Goal: Task Accomplishment & Management: Use online tool/utility

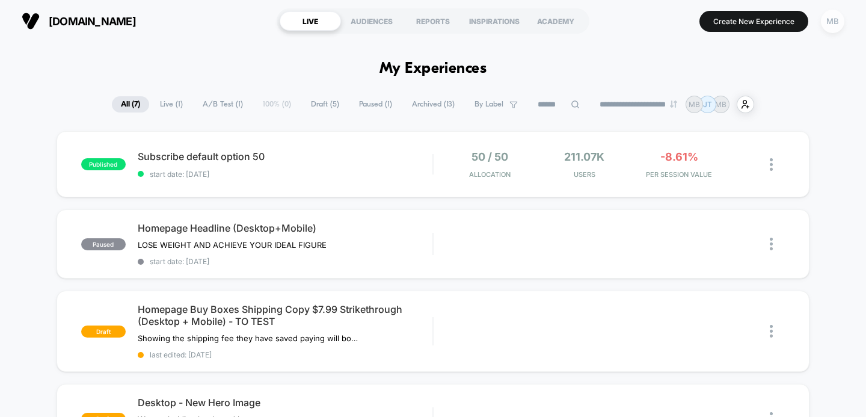
click at [831, 26] on div "MB" at bounding box center [832, 21] width 23 height 23
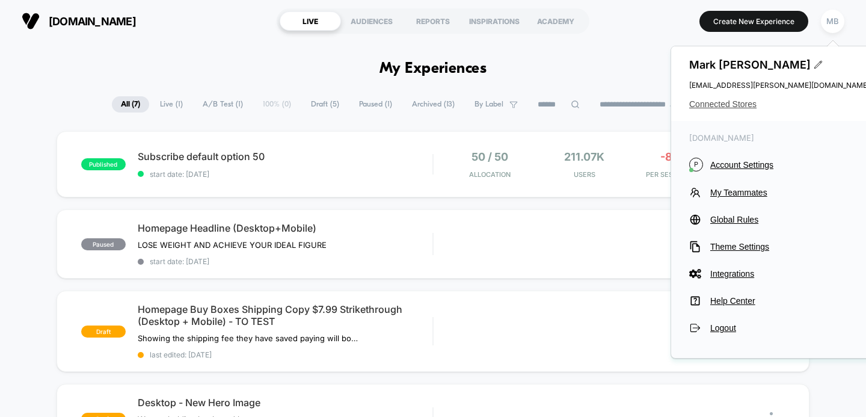
click at [723, 103] on span "Connected Stores" at bounding box center [779, 104] width 180 height 10
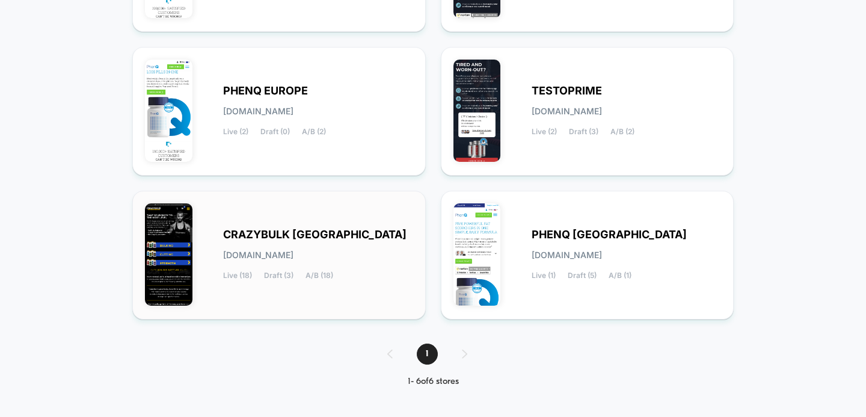
click at [278, 242] on div "CRAZYBULK USA [DOMAIN_NAME] Live (18) Draft (3) A/B (18)" at bounding box center [318, 254] width 190 height 49
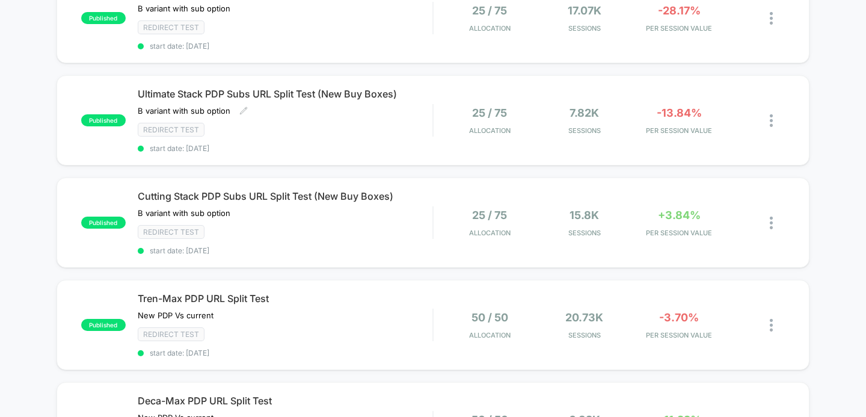
scroll to position [342, 0]
click at [346, 189] on span "Cutting Stack PDP Subs URL Split Test (New Buy Boxes)" at bounding box center [285, 195] width 295 height 12
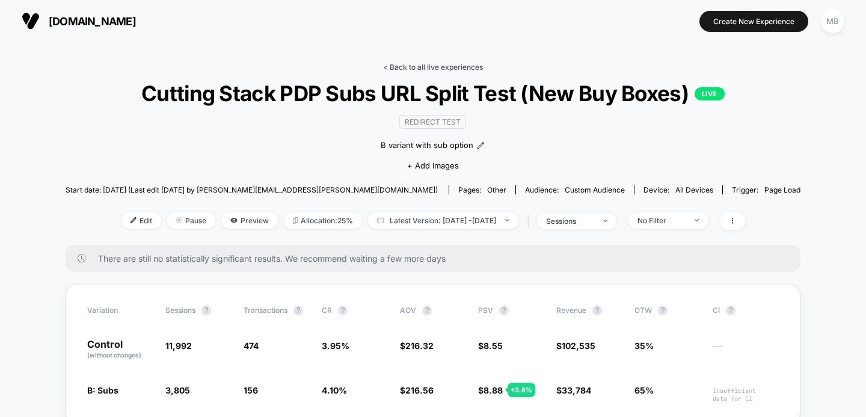
click at [424, 67] on link "< Back to all live experiences" at bounding box center [433, 67] width 100 height 9
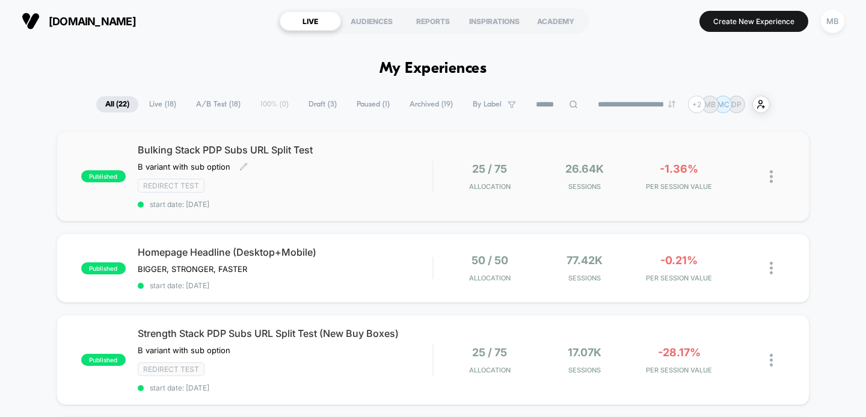
click at [285, 164] on div "B variant with sub option Click to edit experience details B variant with sub o…" at bounding box center [241, 167] width 206 height 10
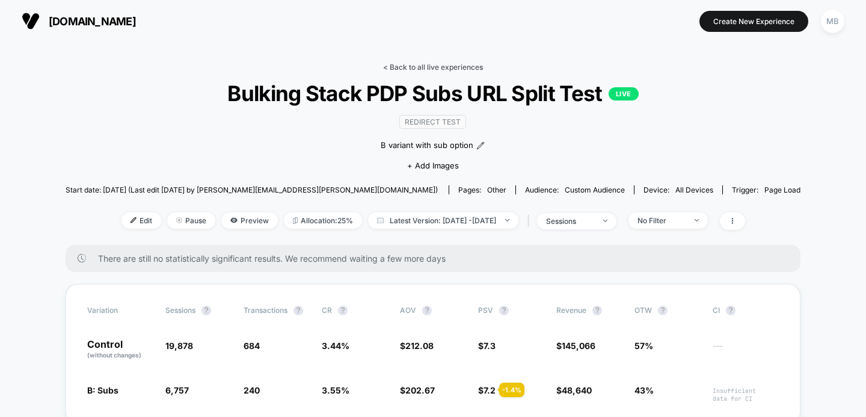
click at [438, 65] on link "< Back to all live experiences" at bounding box center [433, 67] width 100 height 9
